Goal: Transaction & Acquisition: Download file/media

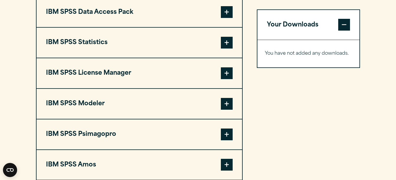
scroll to position [475, 0]
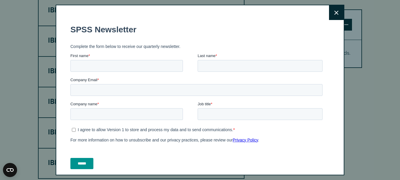
click at [329, 16] on button "Close" at bounding box center [336, 12] width 15 height 15
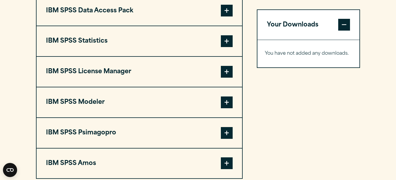
click at [228, 47] on span at bounding box center [227, 41] width 12 height 12
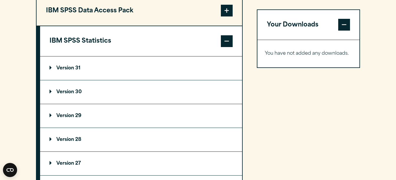
click at [76, 95] on p "Version 30" at bounding box center [66, 92] width 32 height 5
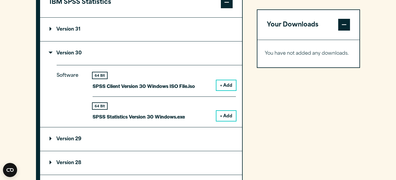
scroll to position [514, 0]
click at [223, 121] on button "+ Add" at bounding box center [225, 116] width 19 height 10
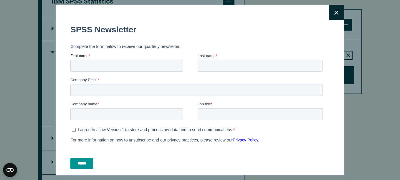
click at [331, 7] on button "Close" at bounding box center [336, 12] width 15 height 15
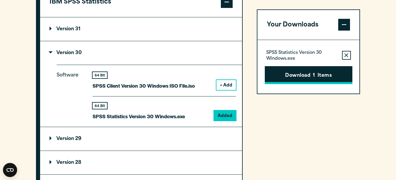
click at [316, 72] on button "Download 1 Items" at bounding box center [309, 75] width 88 height 18
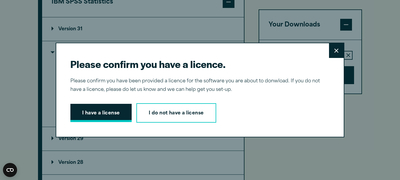
click at [115, 112] on button "I have a license" at bounding box center [100, 113] width 61 height 18
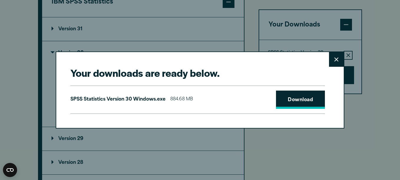
click at [285, 98] on link "Download" at bounding box center [300, 100] width 49 height 18
click at [336, 59] on icon at bounding box center [337, 59] width 4 height 4
